Goal: Task Accomplishment & Management: Use online tool/utility

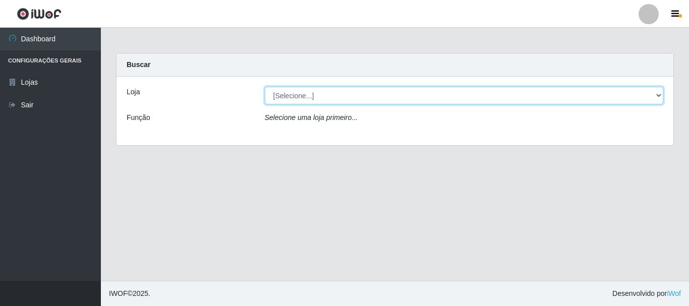
click at [354, 93] on select "[Selecione...] [GEOGRAPHIC_DATA] [GEOGRAPHIC_DATA]" at bounding box center [464, 96] width 399 height 18
select select "64"
click at [265, 87] on select "[Selecione...] [GEOGRAPHIC_DATA] [GEOGRAPHIC_DATA]" at bounding box center [464, 96] width 399 height 18
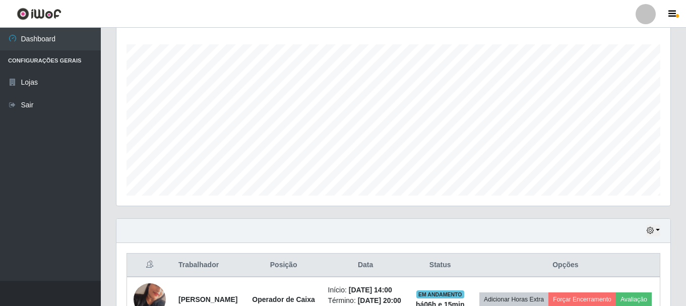
scroll to position [151, 0]
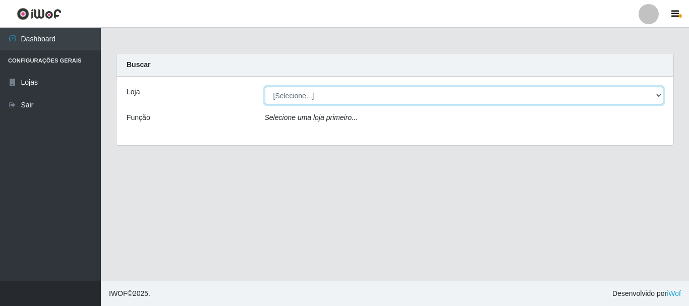
click at [334, 93] on select "[Selecione...] [GEOGRAPHIC_DATA] [GEOGRAPHIC_DATA]" at bounding box center [464, 96] width 399 height 18
click at [265, 87] on select "[Selecione...] [GEOGRAPHIC_DATA] [GEOGRAPHIC_DATA]" at bounding box center [464, 96] width 399 height 18
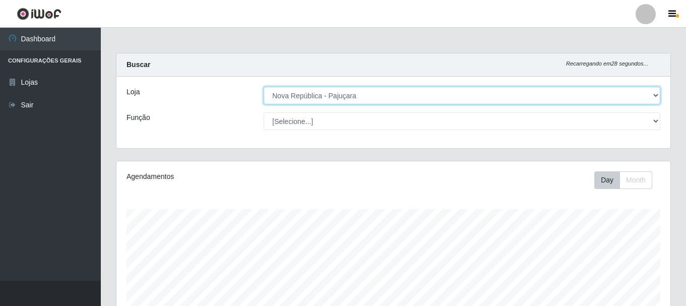
scroll to position [209, 554]
click at [387, 93] on select "[Selecione...] [GEOGRAPHIC_DATA] [GEOGRAPHIC_DATA]" at bounding box center [462, 96] width 397 height 18
select select "64"
click at [264, 87] on select "[Selecione...] [GEOGRAPHIC_DATA] [GEOGRAPHIC_DATA]" at bounding box center [462, 96] width 397 height 18
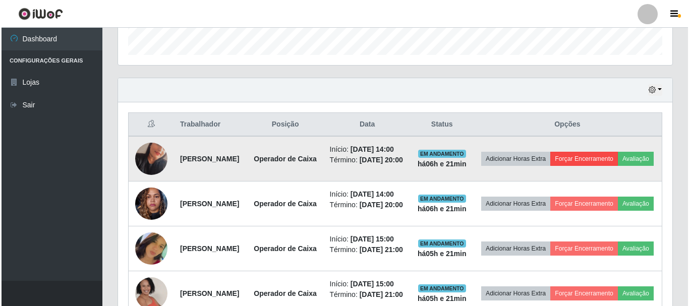
scroll to position [303, 0]
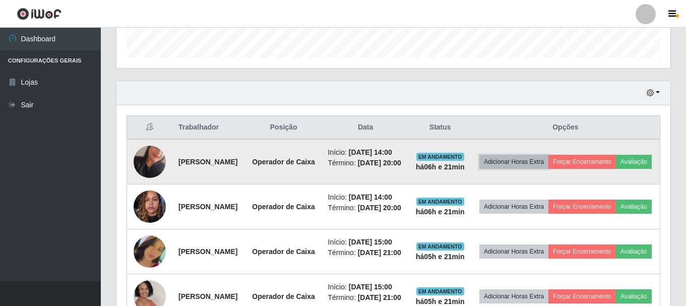
click at [549, 164] on button "Adicionar Horas Extra" at bounding box center [514, 162] width 69 height 14
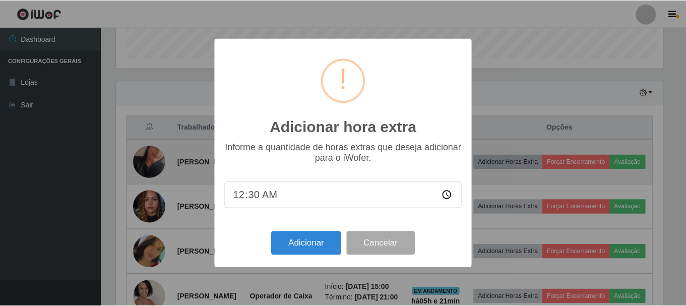
scroll to position [209, 549]
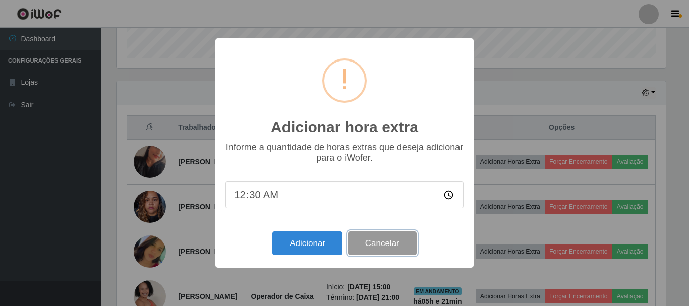
click at [384, 246] on button "Cancelar" at bounding box center [382, 243] width 69 height 24
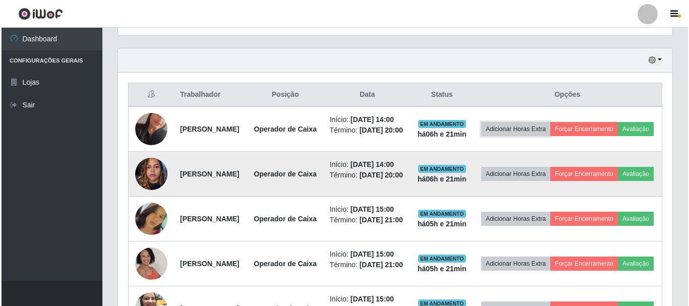
scroll to position [353, 0]
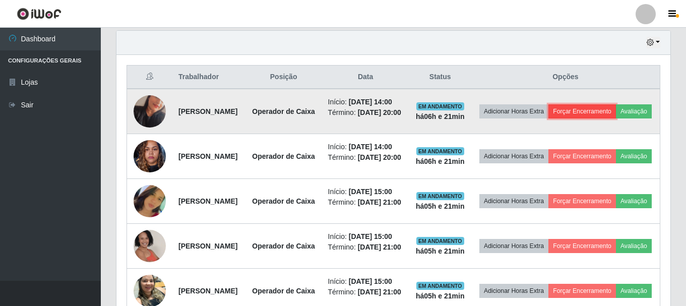
click at [595, 113] on button "Forçar Encerramento" at bounding box center [583, 111] width 68 height 14
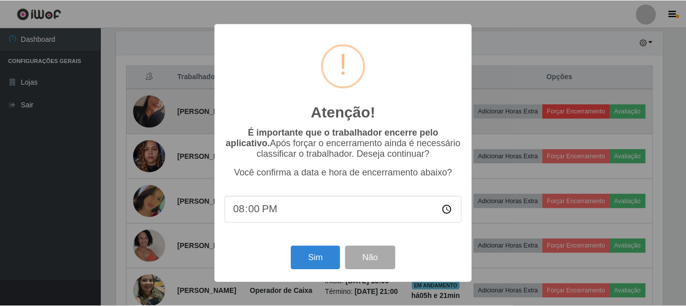
scroll to position [209, 549]
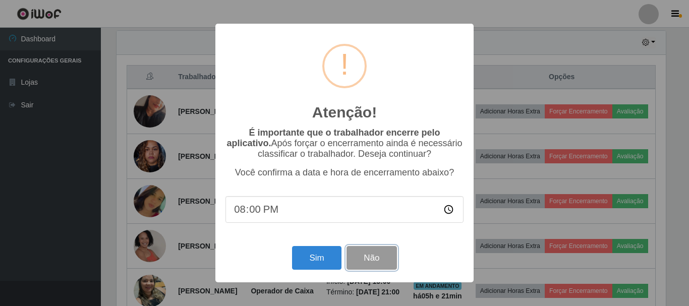
click at [381, 259] on button "Não" at bounding box center [371, 258] width 50 height 24
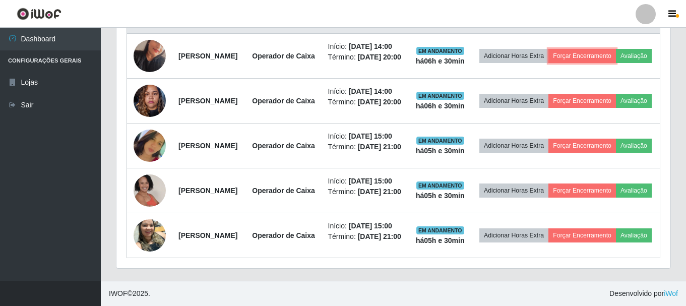
scroll to position [231, 0]
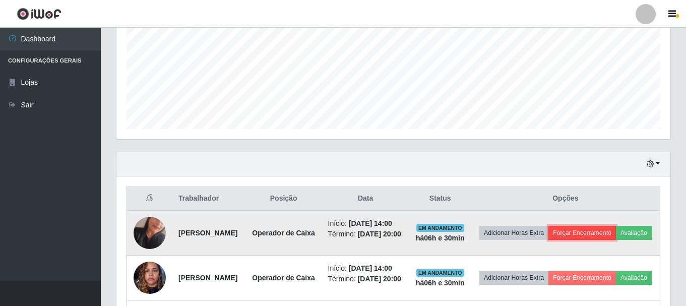
click at [616, 234] on button "Forçar Encerramento" at bounding box center [583, 233] width 68 height 14
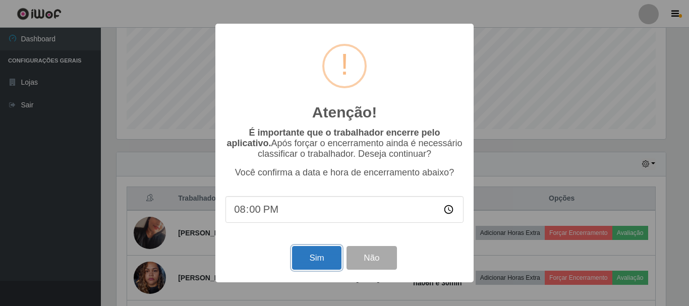
click at [314, 255] on button "Sim" at bounding box center [316, 258] width 49 height 24
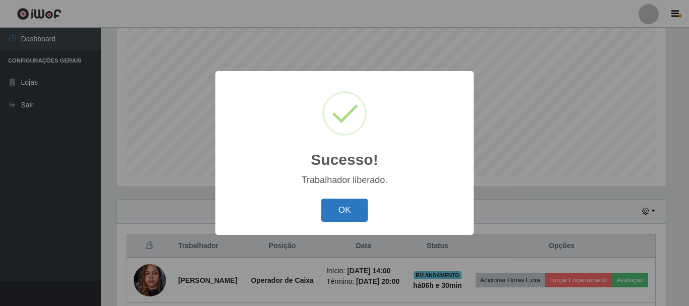
click at [342, 209] on button "OK" at bounding box center [344, 211] width 47 height 24
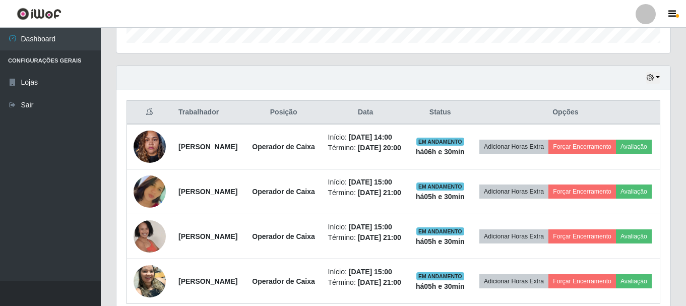
scroll to position [361, 0]
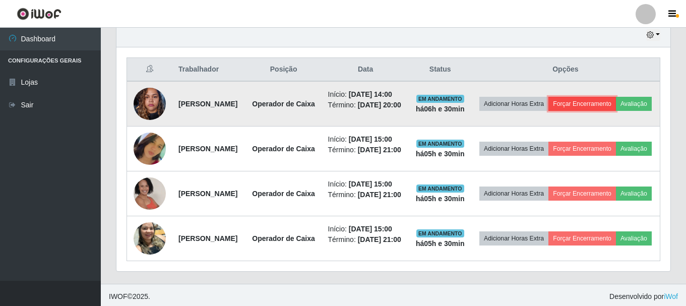
click at [616, 107] on button "Forçar Encerramento" at bounding box center [583, 104] width 68 height 14
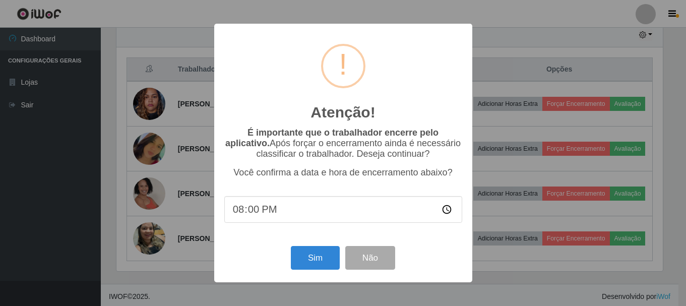
scroll to position [209, 549]
click at [327, 261] on button "Sim" at bounding box center [316, 258] width 49 height 24
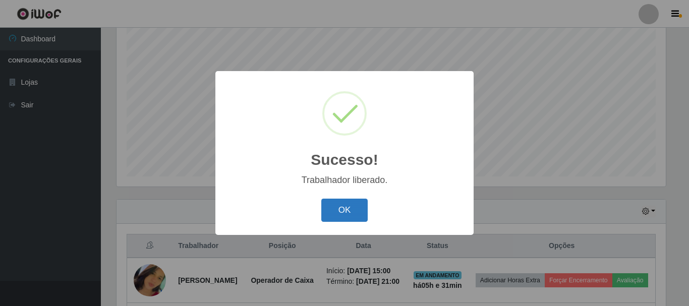
click at [344, 202] on button "OK" at bounding box center [344, 211] width 47 height 24
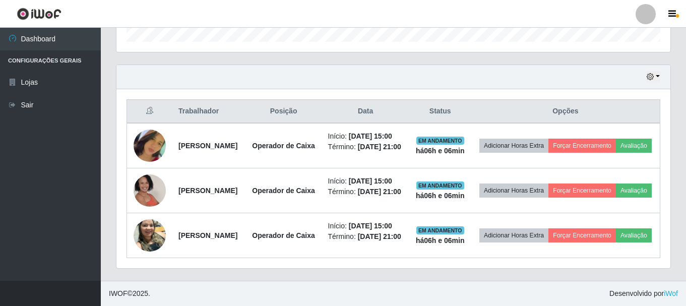
scroll to position [373, 0]
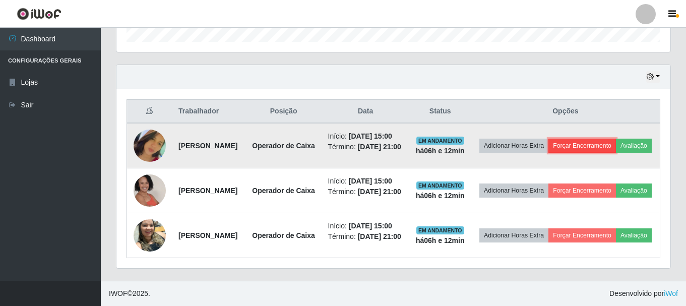
click at [616, 139] on button "Forçar Encerramento" at bounding box center [583, 146] width 68 height 14
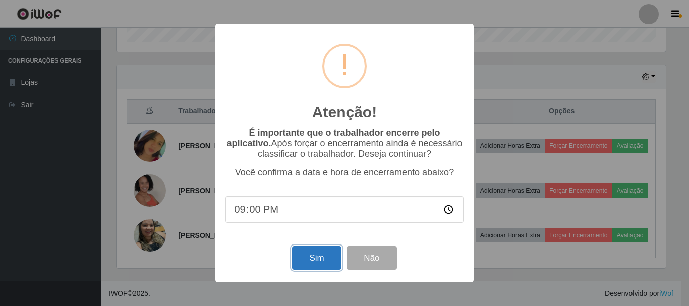
click at [293, 260] on button "Sim" at bounding box center [316, 258] width 49 height 24
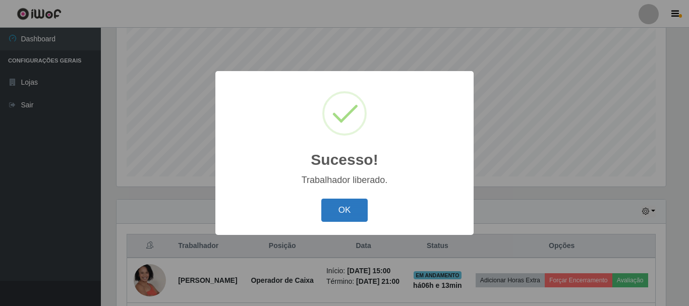
click at [333, 210] on button "OK" at bounding box center [344, 211] width 47 height 24
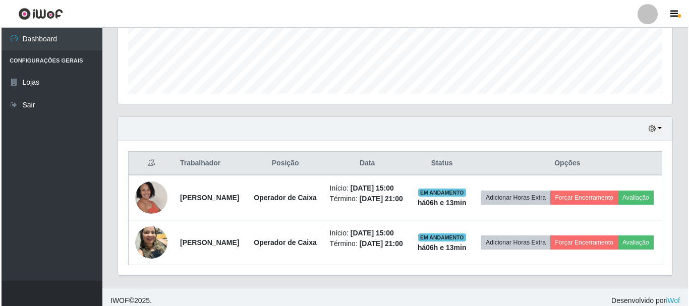
scroll to position [310, 0]
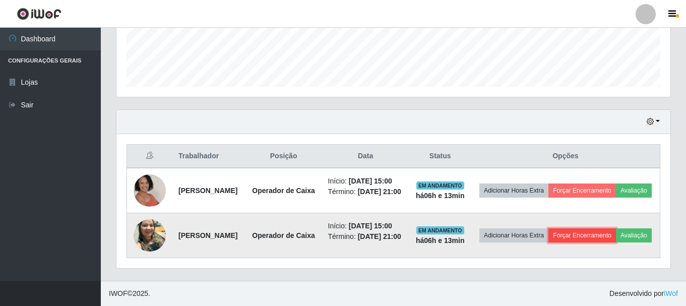
click at [616, 228] on button "Forçar Encerramento" at bounding box center [583, 235] width 68 height 14
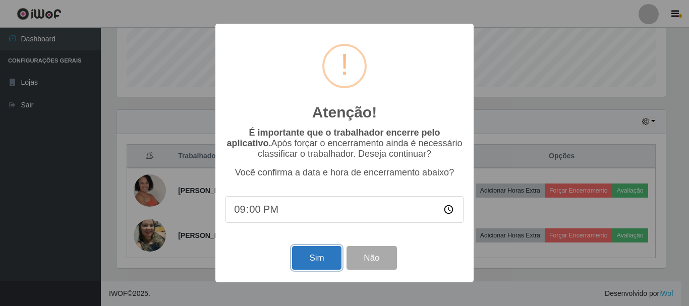
click at [327, 260] on button "Sim" at bounding box center [316, 258] width 49 height 24
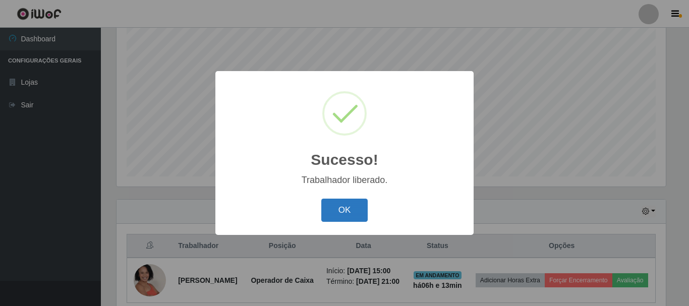
click at [329, 207] on button "OK" at bounding box center [344, 211] width 47 height 24
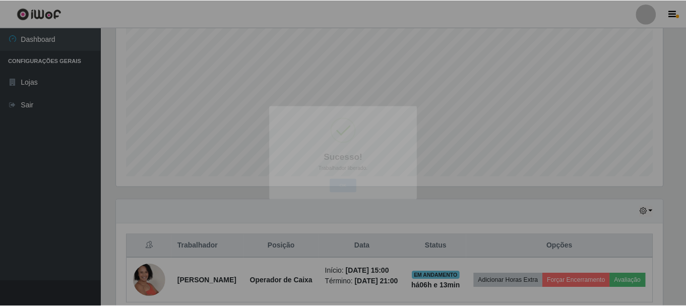
scroll to position [209, 554]
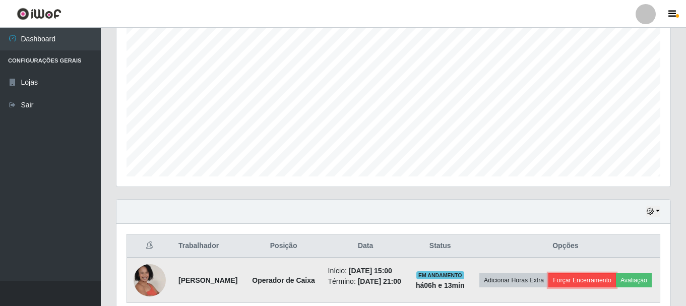
click at [609, 280] on button "Forçar Encerramento" at bounding box center [583, 280] width 68 height 14
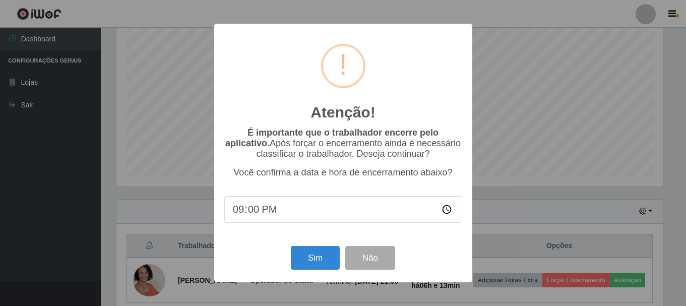
scroll to position [209, 549]
click at [331, 256] on button "Sim" at bounding box center [316, 258] width 49 height 24
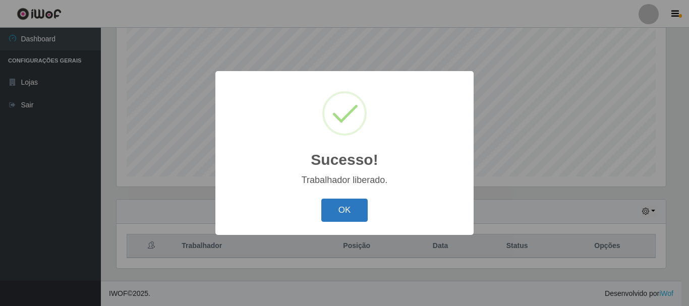
click at [338, 204] on button "OK" at bounding box center [344, 211] width 47 height 24
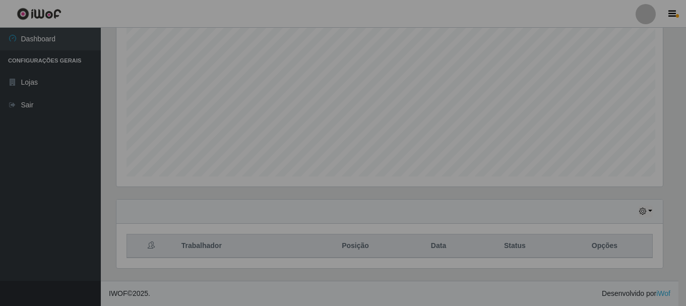
scroll to position [209, 554]
